Goal: Complete application form

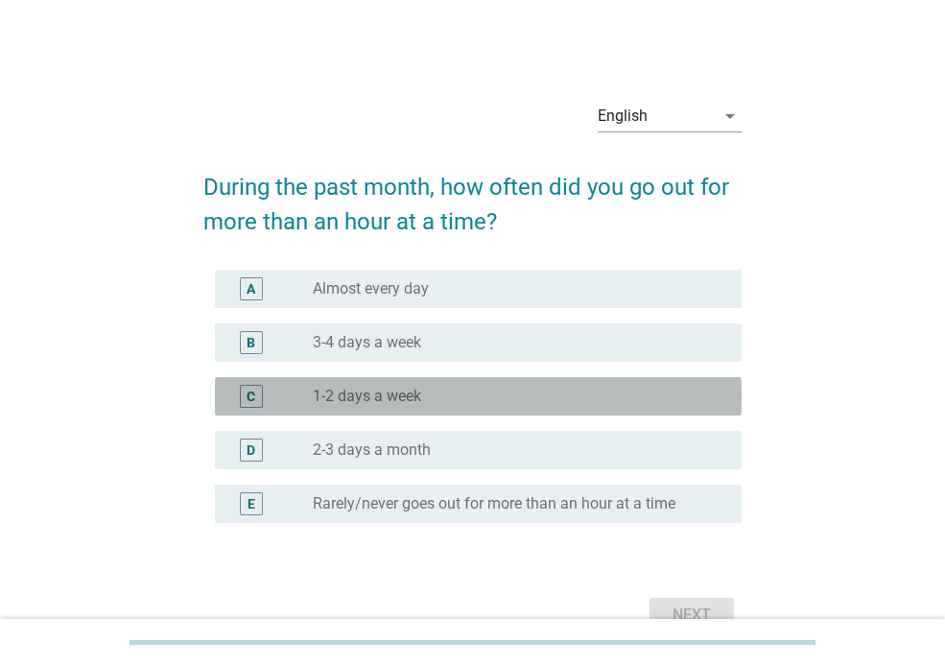
click at [423, 388] on div "radio_button_unchecked 1-2 days a week" at bounding box center [512, 396] width 398 height 19
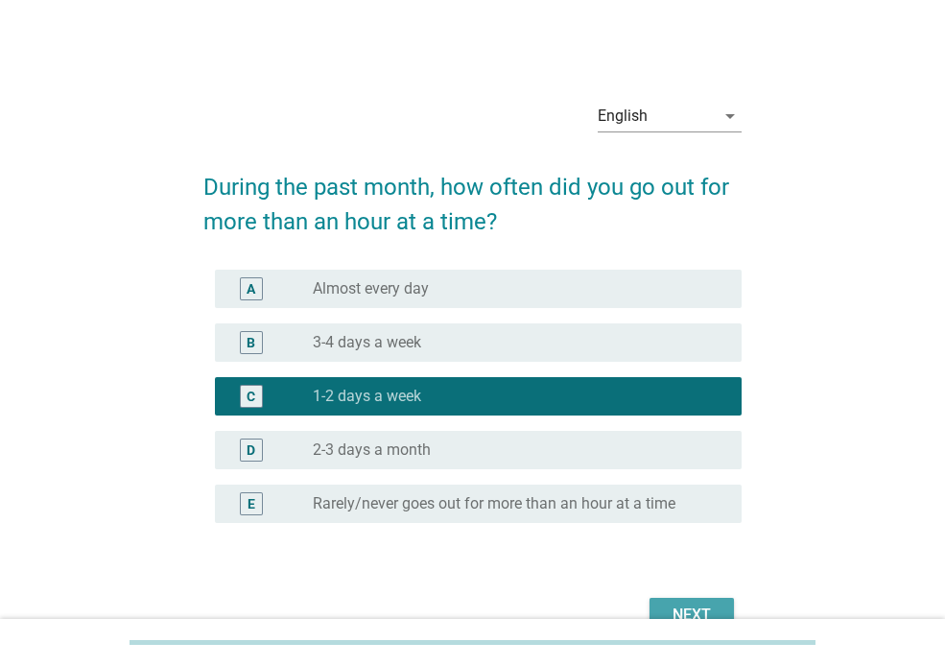
click at [658, 610] on button "Next" at bounding box center [692, 615] width 84 height 35
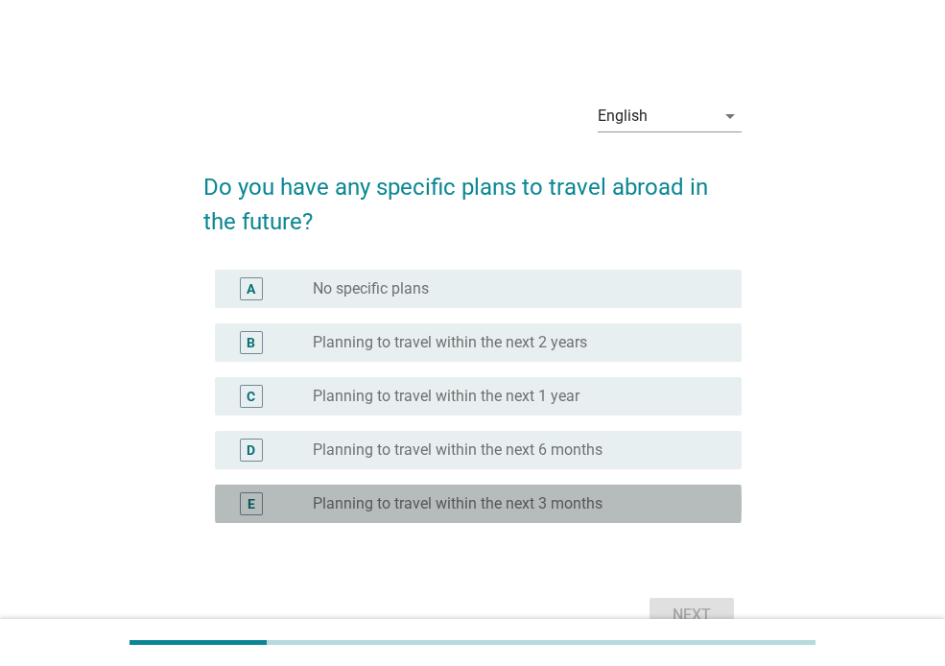
click at [507, 520] on div "E radio_button_unchecked Planning to travel within the next 3 months" at bounding box center [478, 504] width 527 height 38
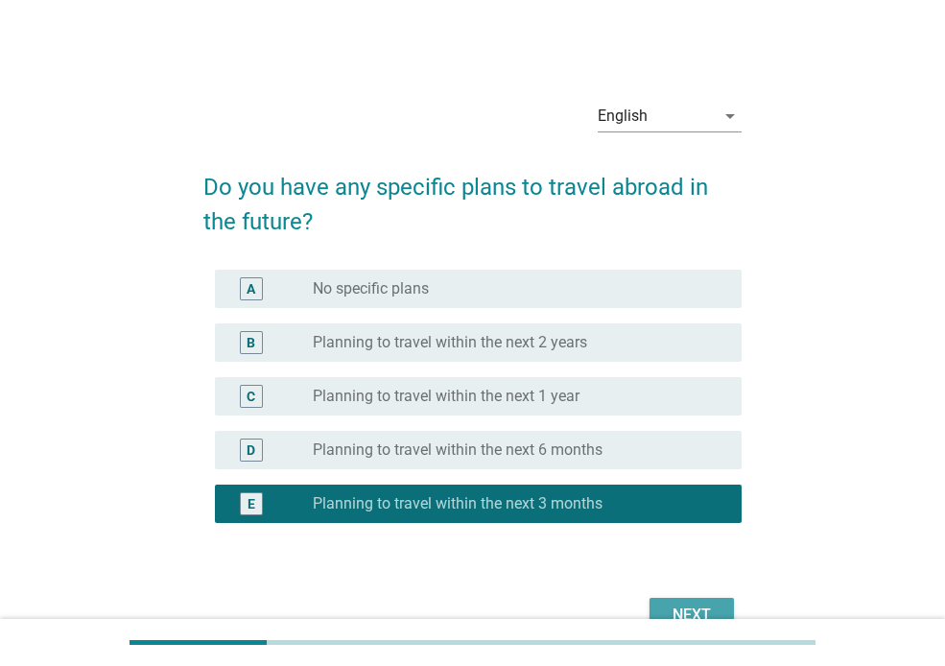
click at [684, 604] on div "Next" at bounding box center [692, 615] width 54 height 23
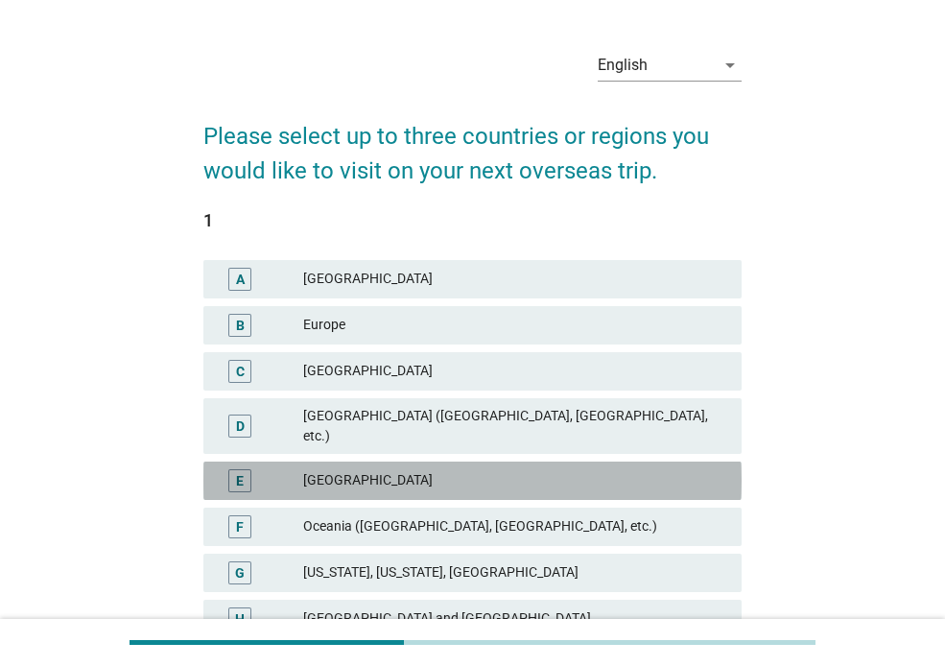
click at [412, 469] on div "[GEOGRAPHIC_DATA]" at bounding box center [514, 480] width 423 height 23
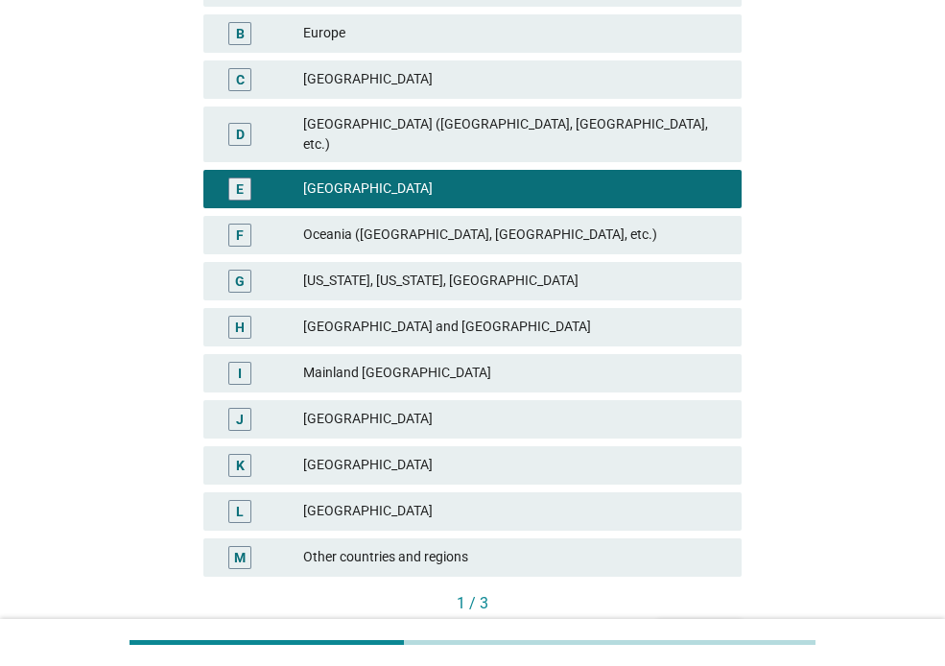
scroll to position [444, 0]
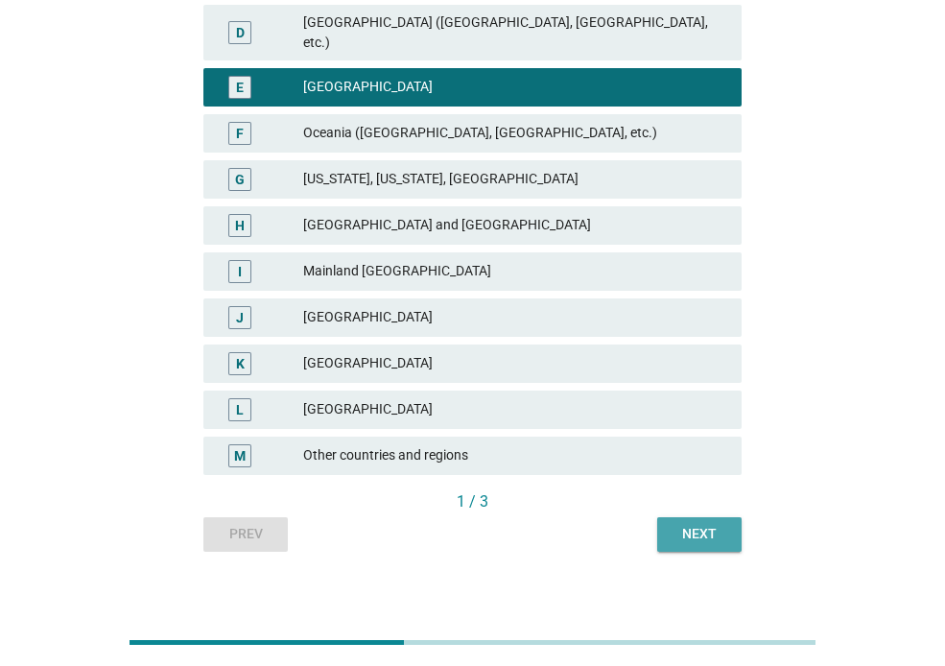
click at [698, 524] on div "Next" at bounding box center [700, 534] width 54 height 20
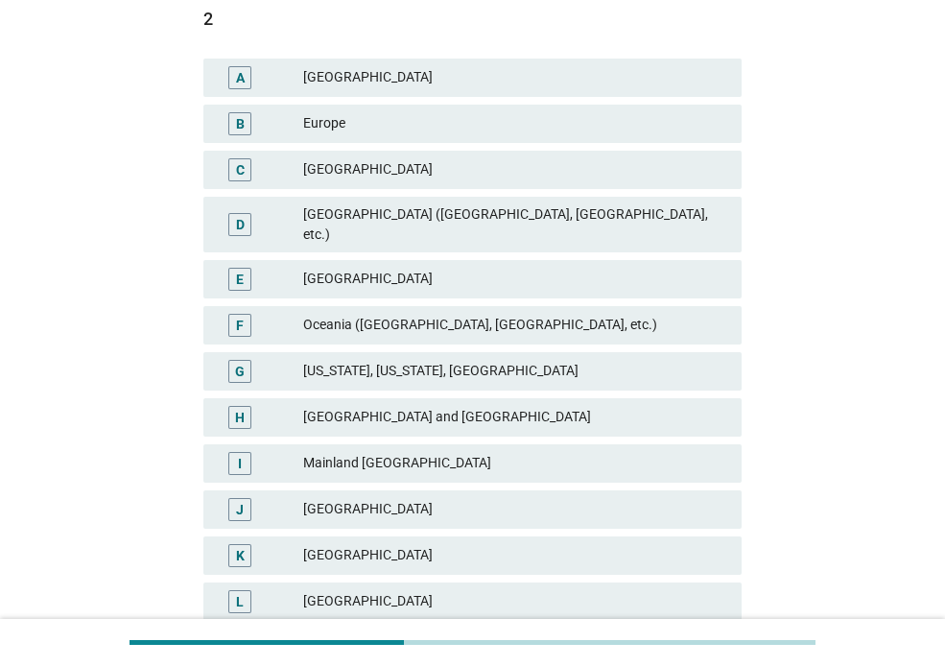
scroll to position [354, 0]
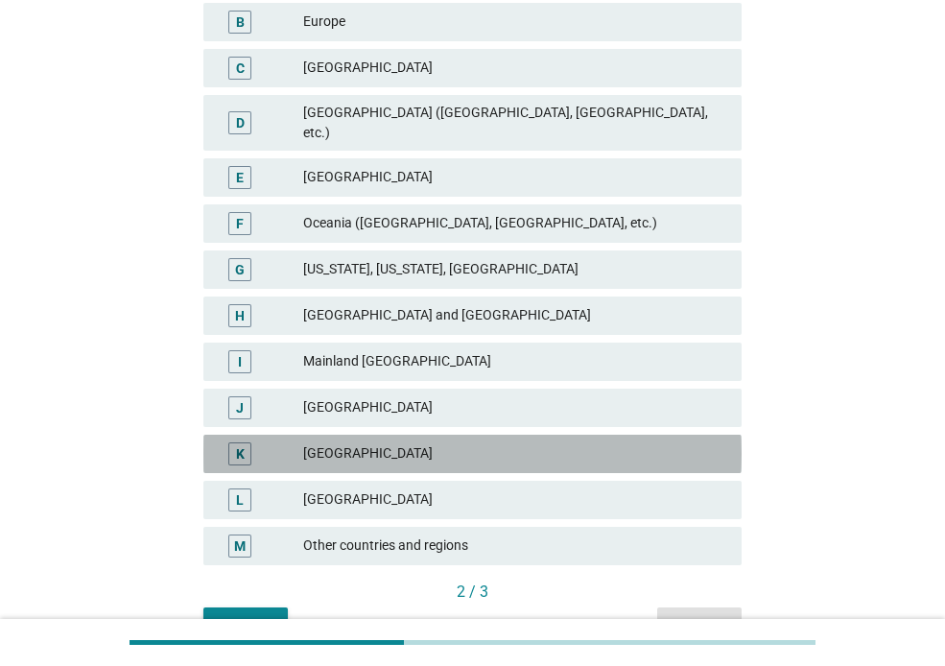
click at [500, 445] on div "[GEOGRAPHIC_DATA]" at bounding box center [514, 453] width 423 height 23
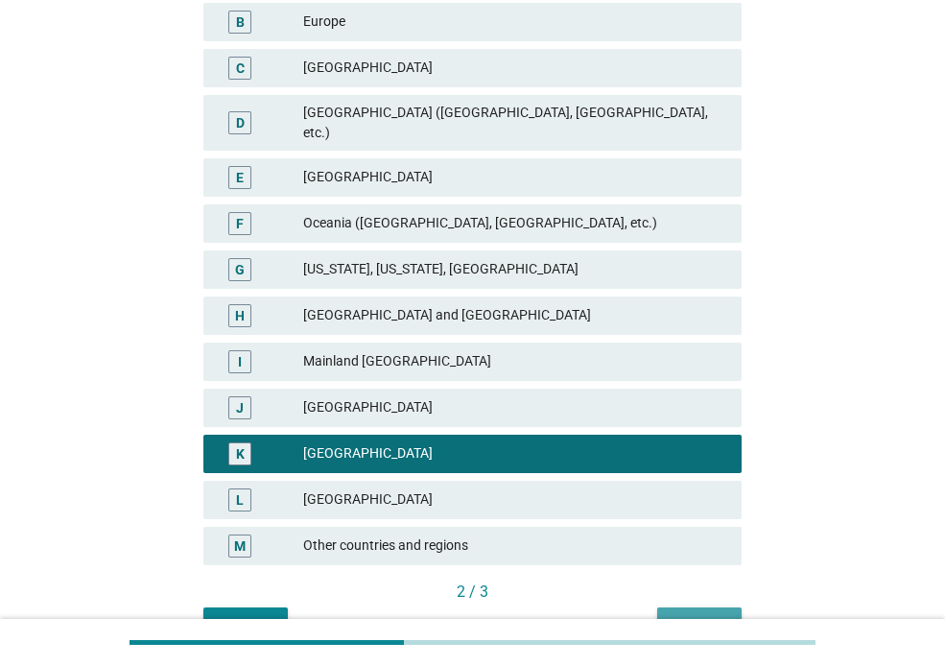
click at [697, 614] on div "Next" at bounding box center [700, 624] width 54 height 20
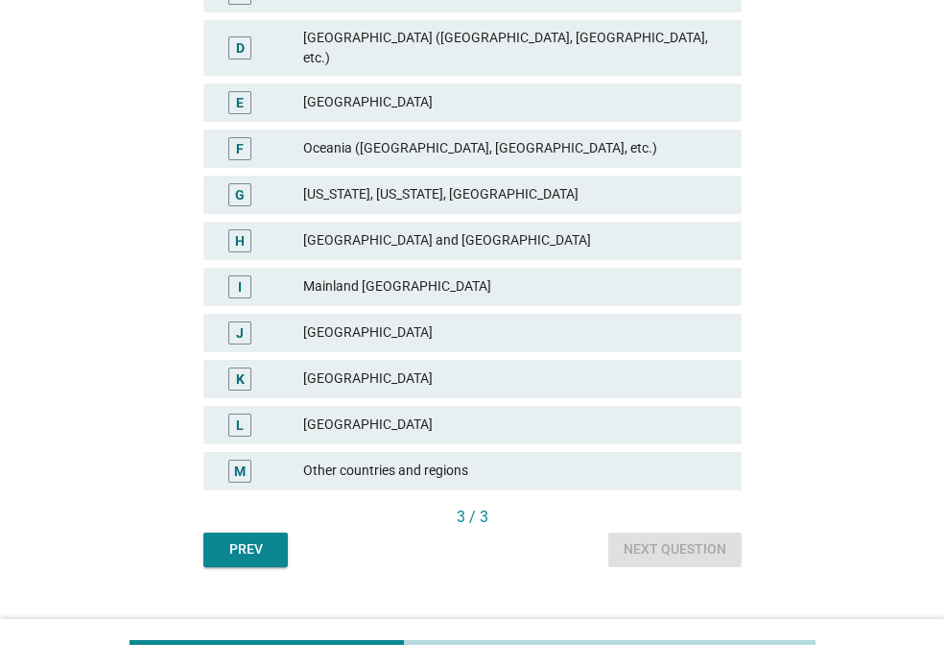
scroll to position [433, 0]
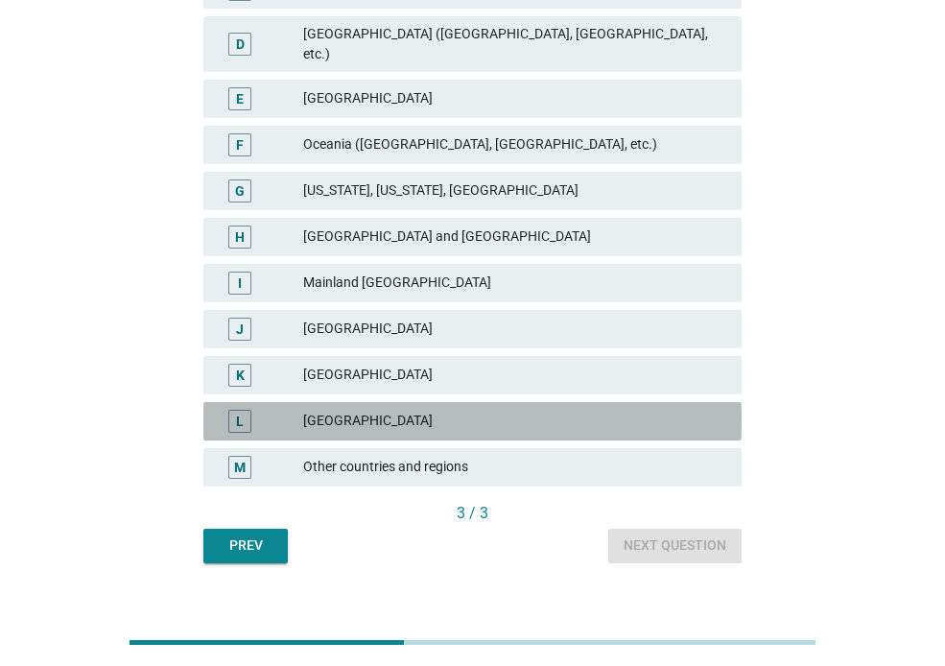
click at [385, 410] on div "[GEOGRAPHIC_DATA]" at bounding box center [514, 421] width 423 height 23
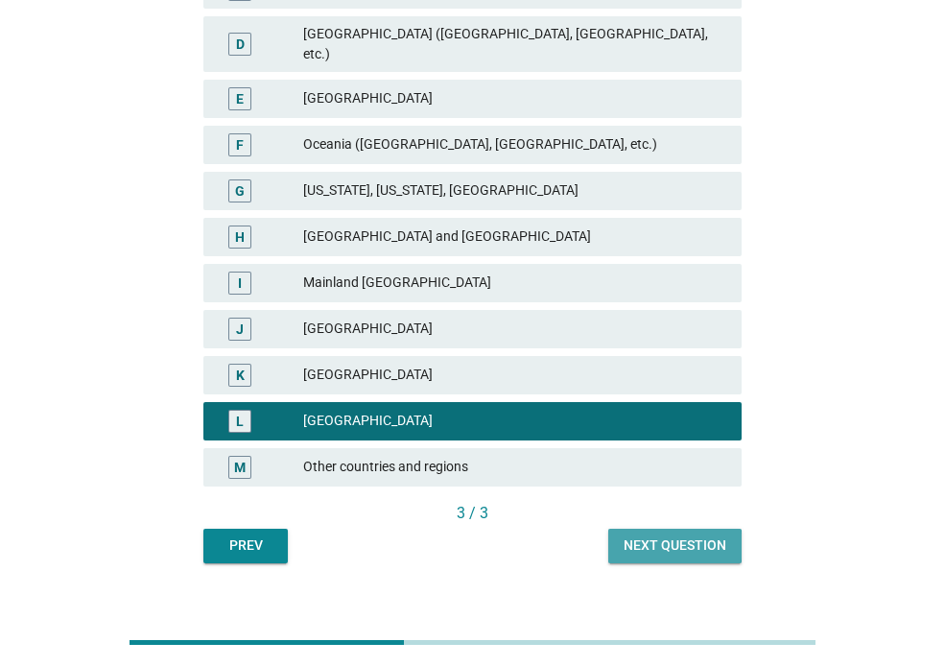
click at [676, 535] on div "Next question" at bounding box center [675, 545] width 103 height 20
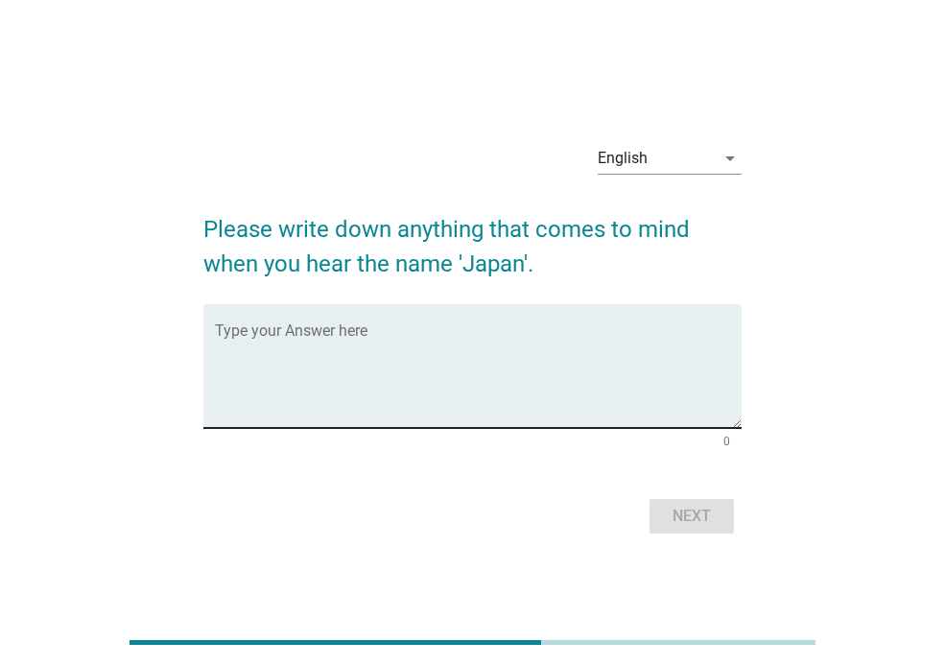
click at [651, 380] on textarea "Type your Answer here" at bounding box center [478, 377] width 527 height 101
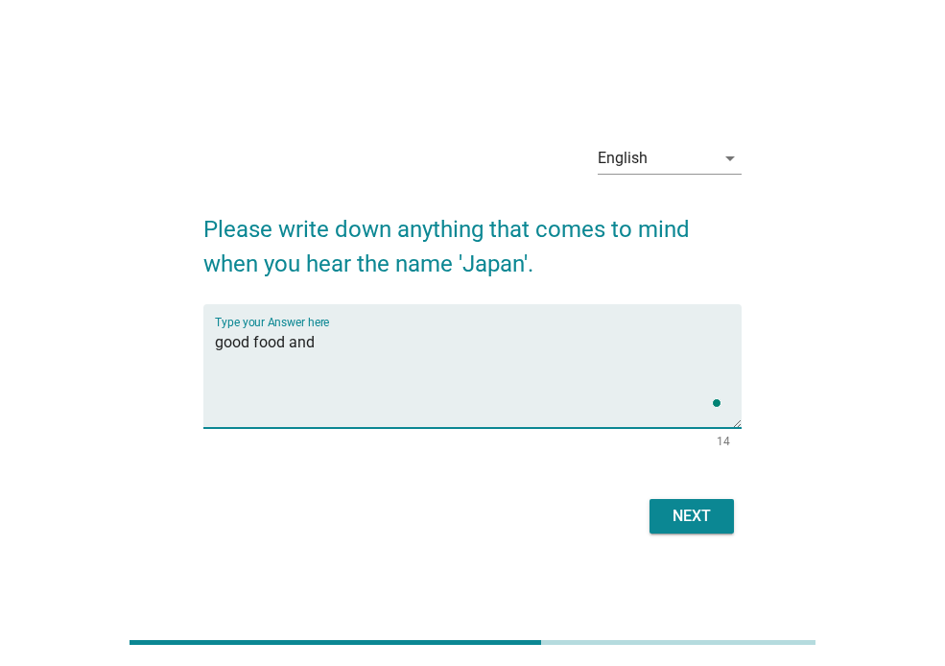
type textarea "good food and b"
